Goal: Check status: Check status

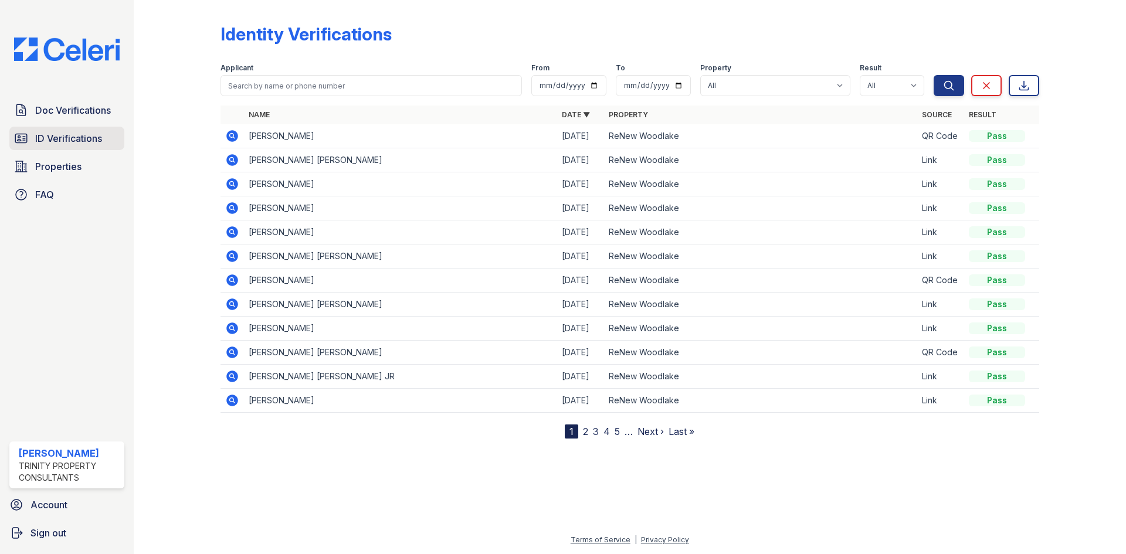
click at [57, 137] on span "ID Verifications" at bounding box center [68, 138] width 67 height 14
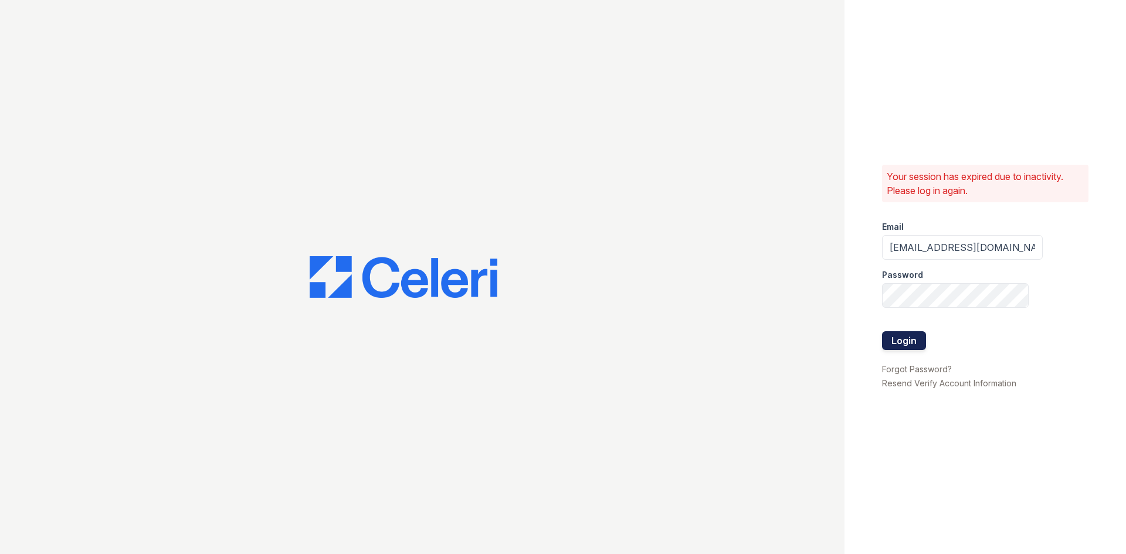
click at [913, 340] on button "Login" at bounding box center [904, 340] width 44 height 19
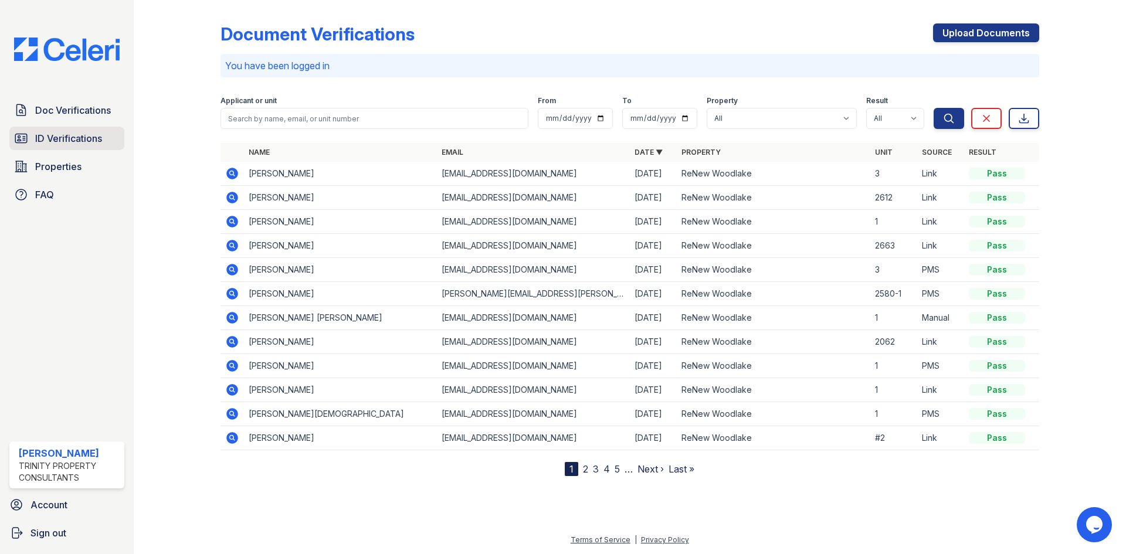
click at [62, 144] on span "ID Verifications" at bounding box center [68, 138] width 67 height 14
